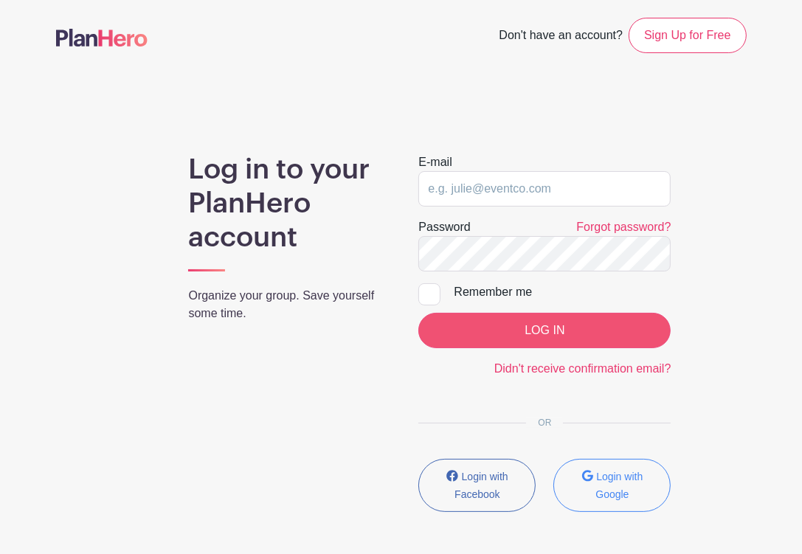
type input "[EMAIL_ADDRESS][DOMAIN_NAME]"
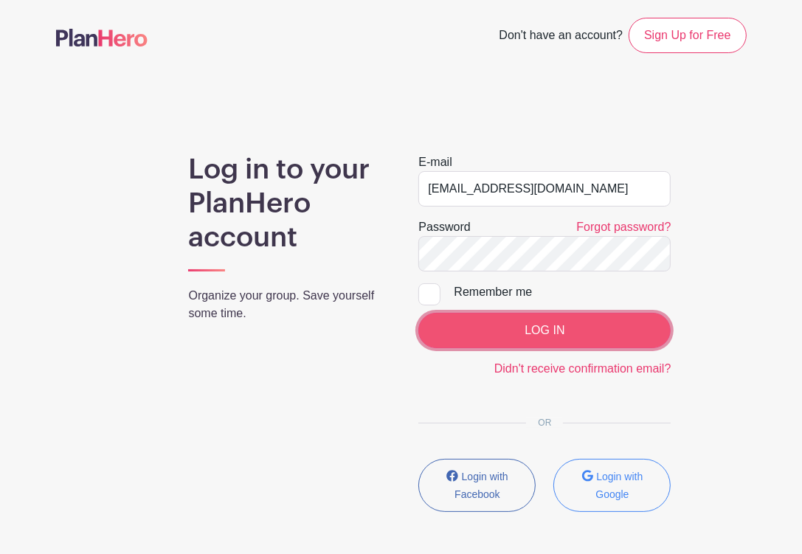
click at [580, 331] on input "LOG IN" at bounding box center [544, 330] width 252 height 35
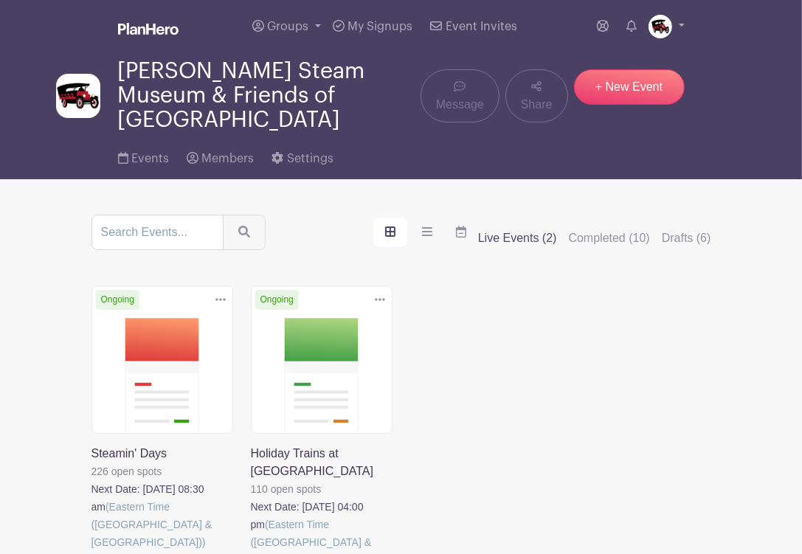
click at [91, 551] on link at bounding box center [91, 551] width 0 height 0
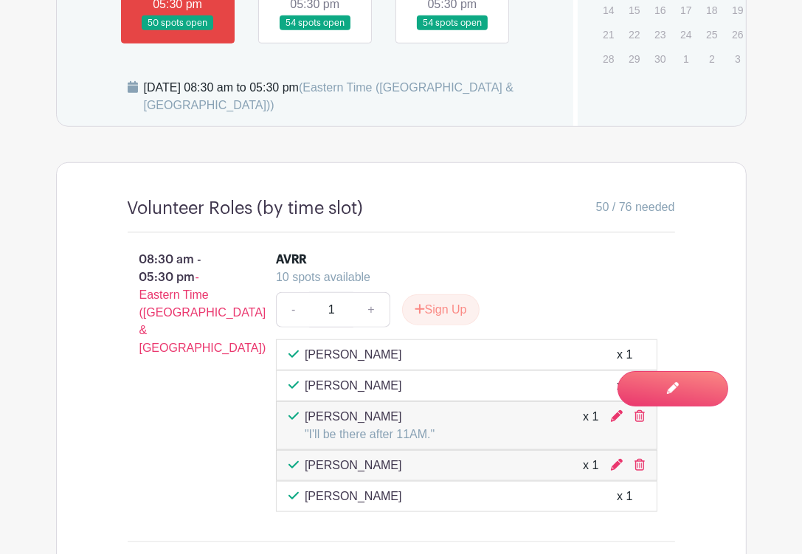
scroll to position [1032, 0]
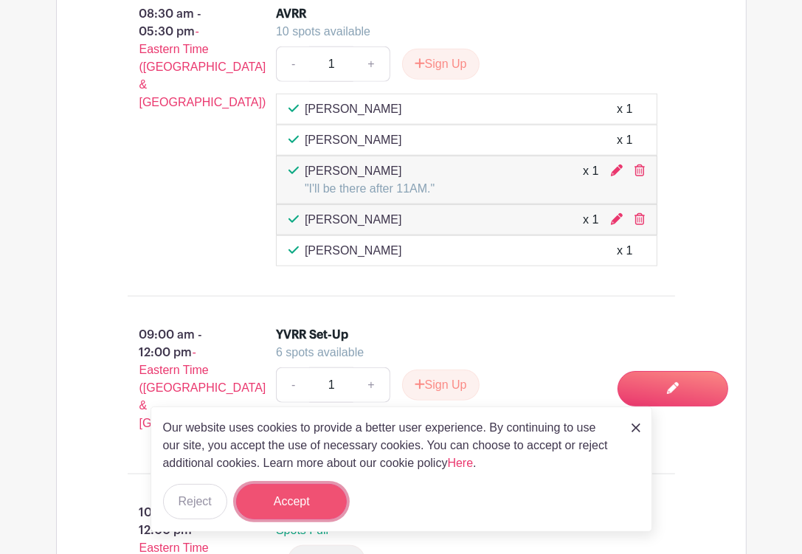
click at [278, 488] on button "Accept" at bounding box center [291, 501] width 111 height 35
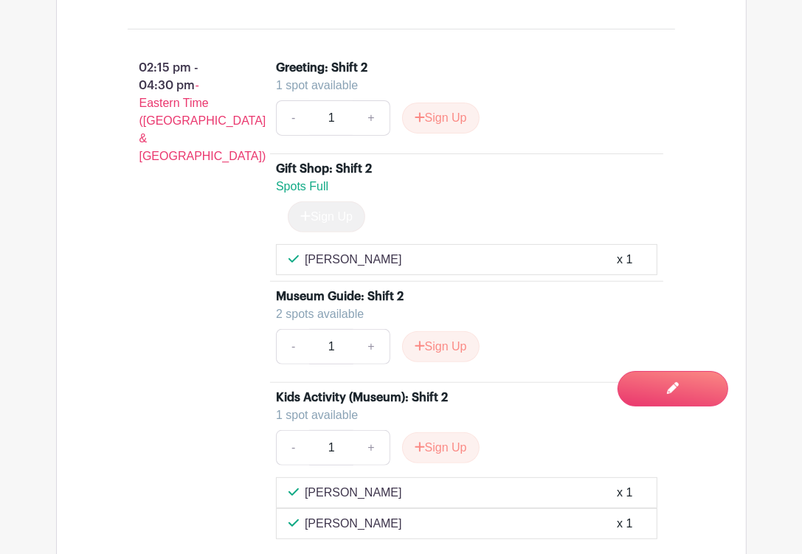
scroll to position [4277, 0]
